Goal: Information Seeking & Learning: Check status

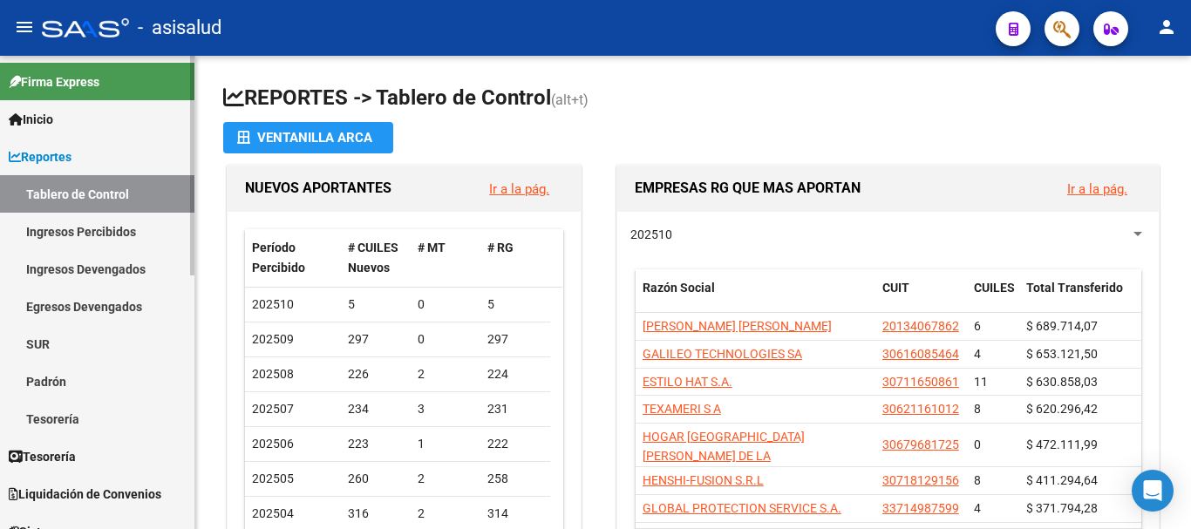
click at [57, 159] on span "Reportes" at bounding box center [40, 156] width 63 height 19
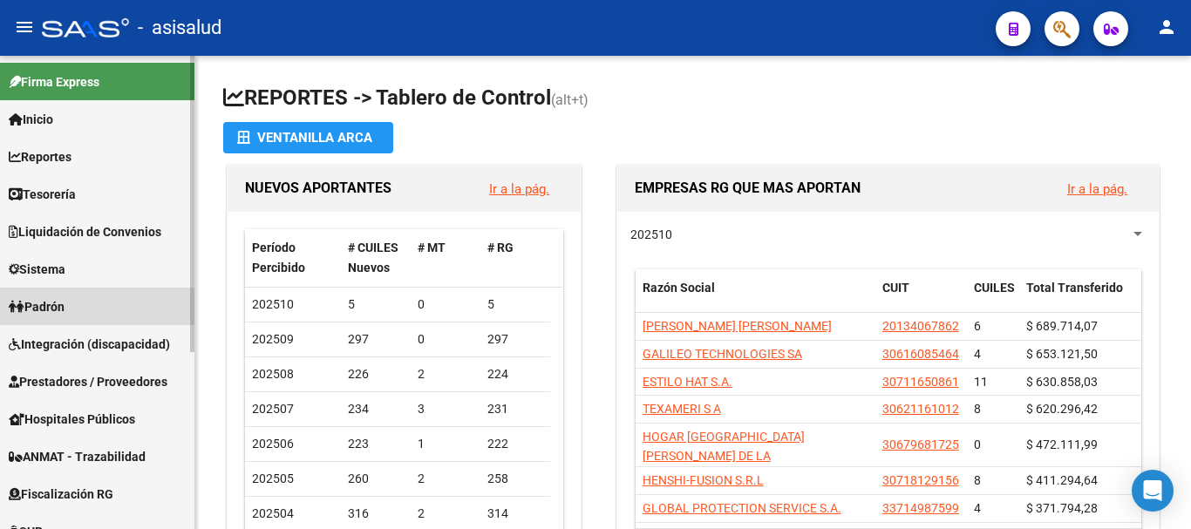
click at [41, 309] on span "Padrón" at bounding box center [37, 306] width 56 height 19
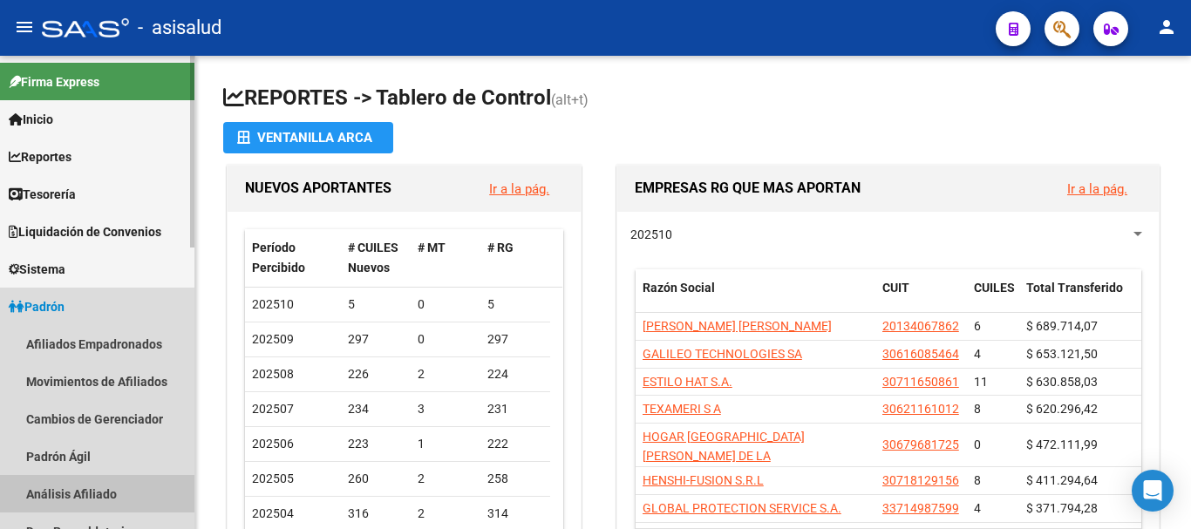
click at [78, 485] on link "Análisis Afiliado" at bounding box center [97, 494] width 194 height 38
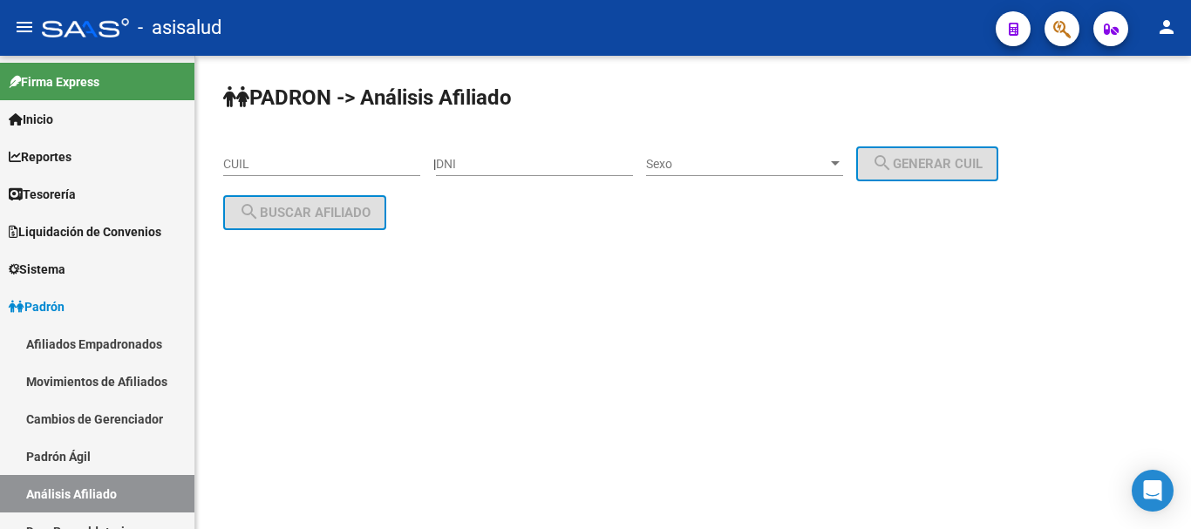
click at [305, 162] on input "CUIL" at bounding box center [321, 164] width 197 height 15
paste input "27-27644758-6"
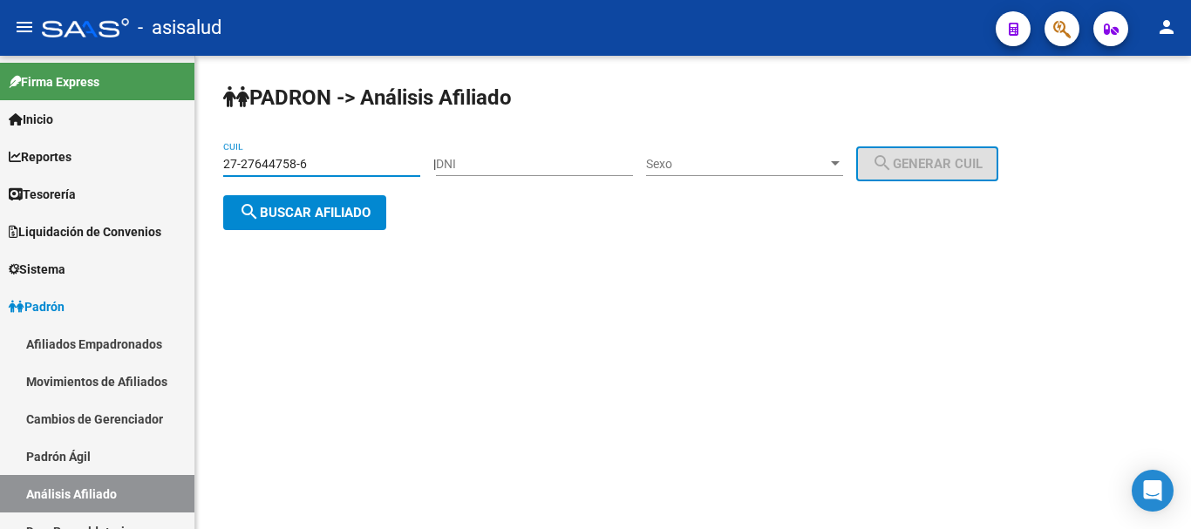
type input "27-27644758-6"
click at [297, 206] on span "search Buscar afiliado" at bounding box center [305, 213] width 132 height 16
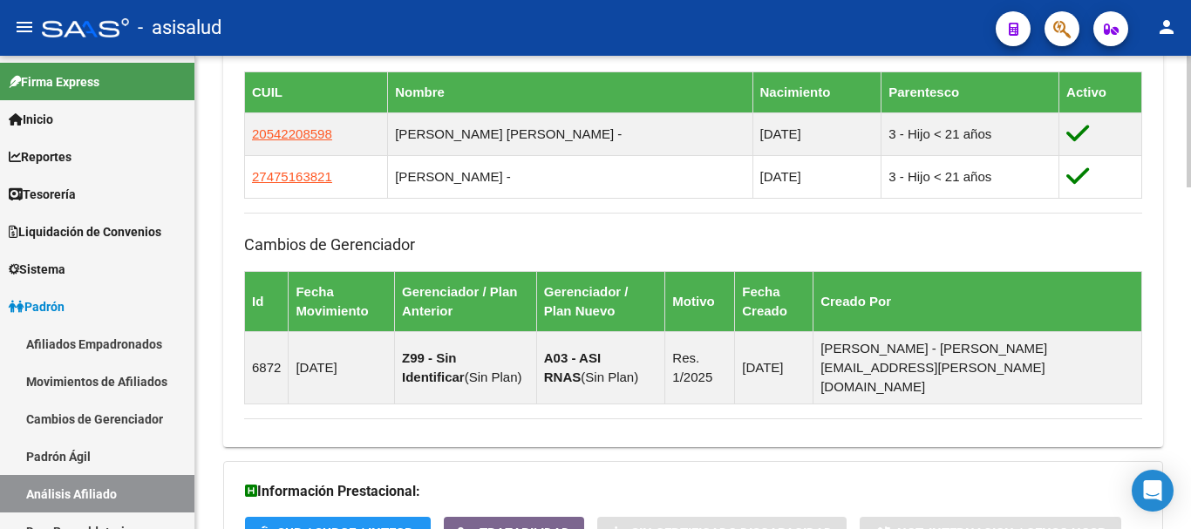
scroll to position [1231, 0]
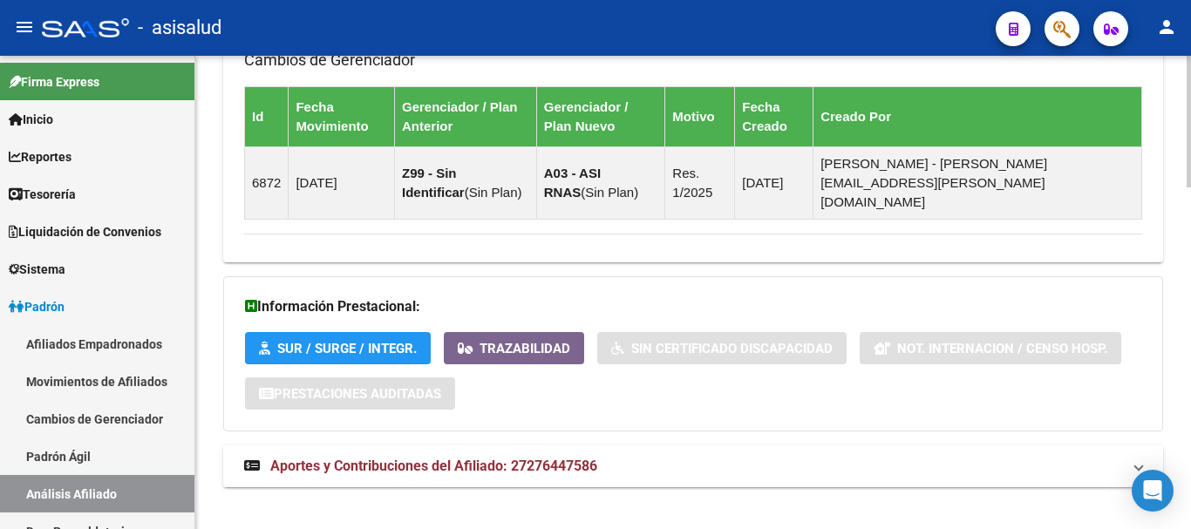
click at [495, 457] on mat-expansion-panel-header "Aportes y Contribuciones del Afiliado: 27276447586" at bounding box center [693, 467] width 940 height 42
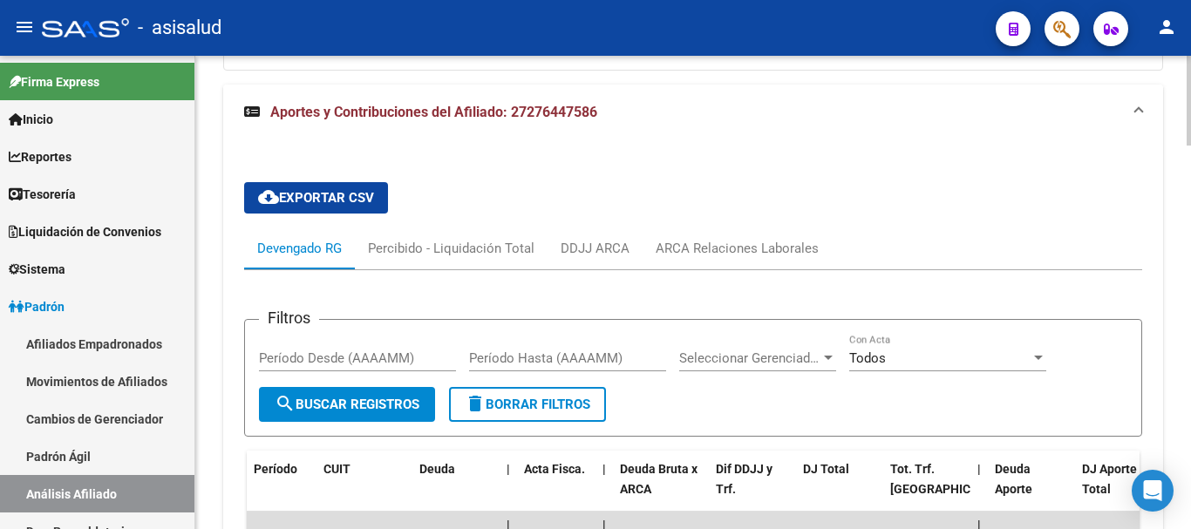
scroll to position [1941, 0]
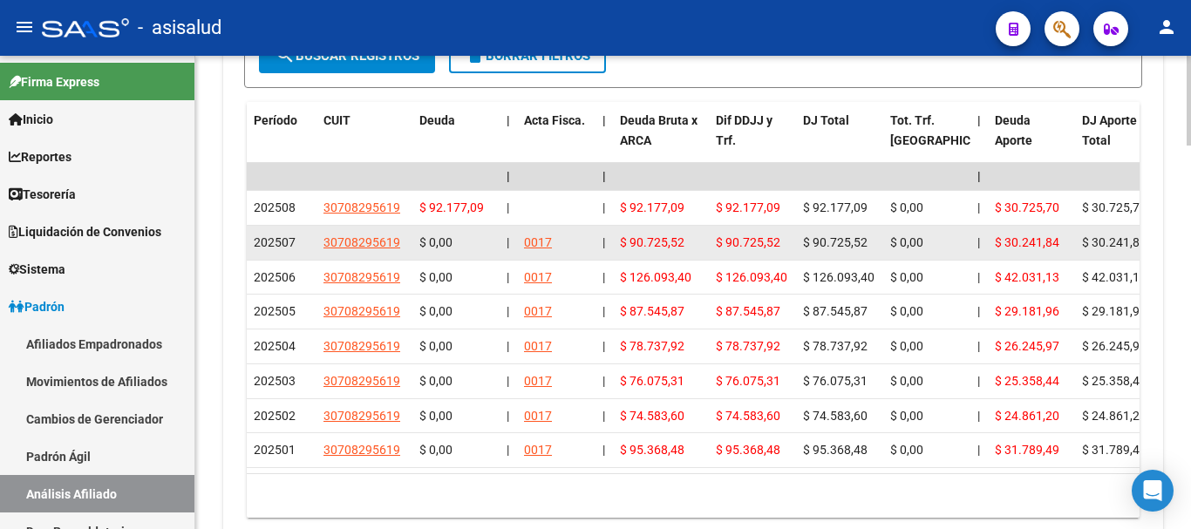
click at [535, 233] on div "0017" at bounding box center [538, 243] width 28 height 20
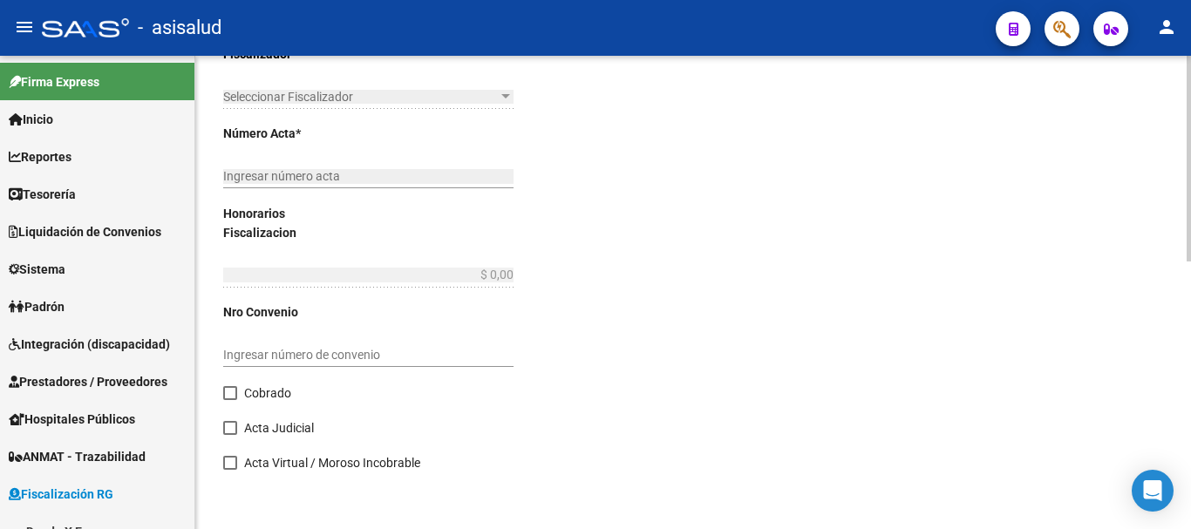
type input "202501"
type input "202507"
type input "$ 4.184.031,96"
type input "$ 3.149.315,05"
type input "$ 676.286,32"
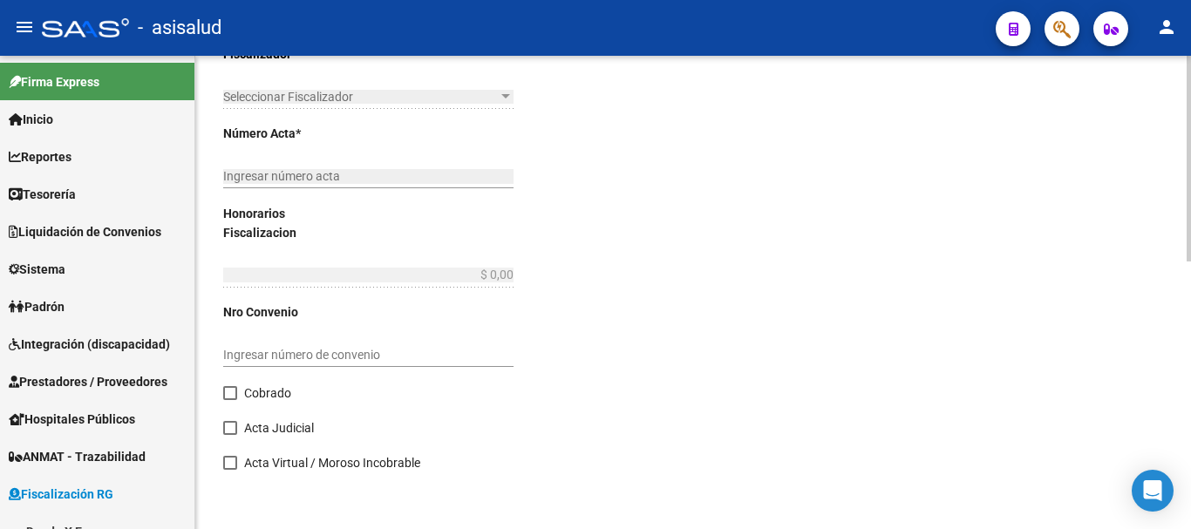
type input "0017"
type input "$ 358.430,59"
checkbox input "true"
type input "Pago con 2 echeqs Bco. Macro"
type input "[DATE]"
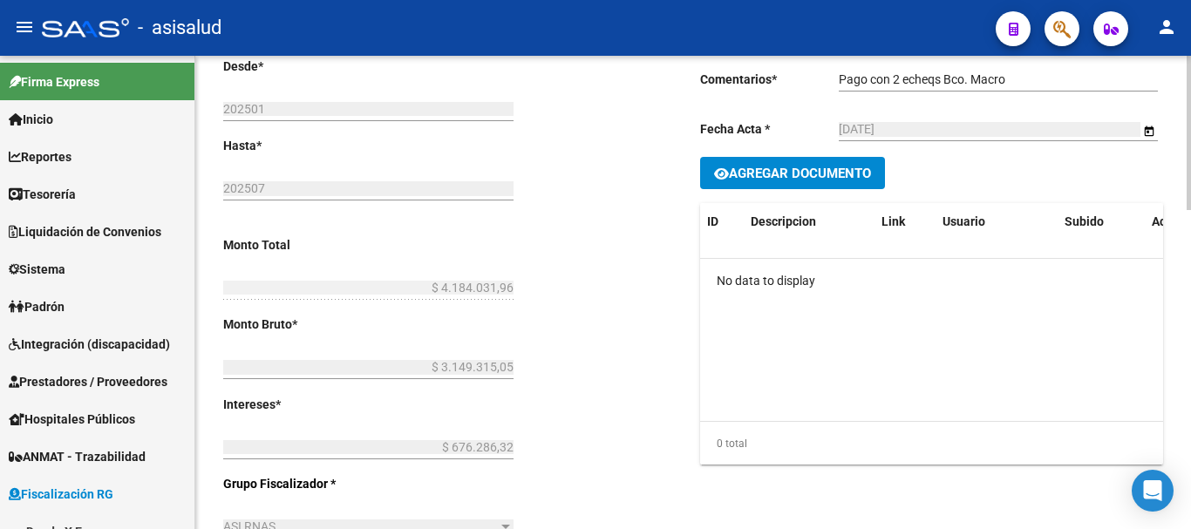
scroll to position [111, 0]
